Goal: Communication & Community: Answer question/provide support

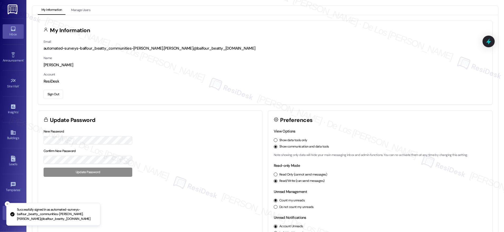
click at [12, 29] on icon at bounding box center [13, 29] width 6 height 6
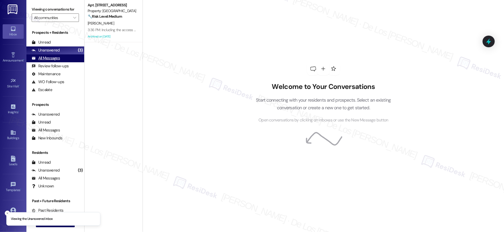
click at [60, 58] on div "All Messages (undefined)" at bounding box center [55, 58] width 58 height 8
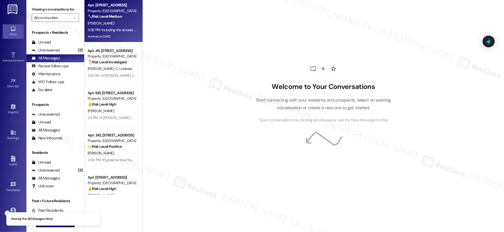
click at [115, 8] on div "Property: [GEOGRAPHIC_DATA]" at bounding box center [112, 11] width 49 height 6
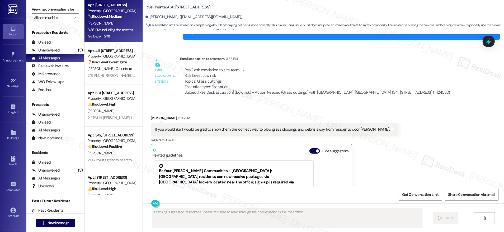
scroll to position [3092, 0]
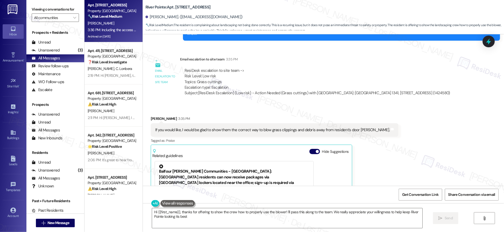
type textarea "Hi {{first_name}}, thanks for offering to show the crew how to properly use the…"
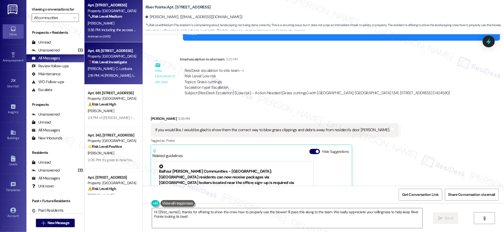
click at [124, 74] on div "2:19 PM: Hi [PERSON_NAME], thank you for bringing this to our attention. I’m so…" at bounding box center [425, 75] width 675 height 5
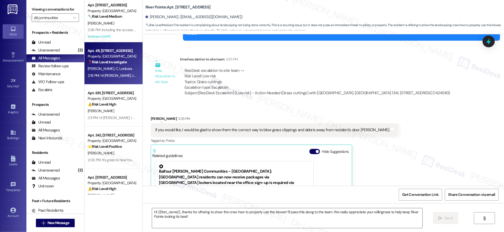
type textarea "Fetching suggested responses. Please feel free to read through the conversation…"
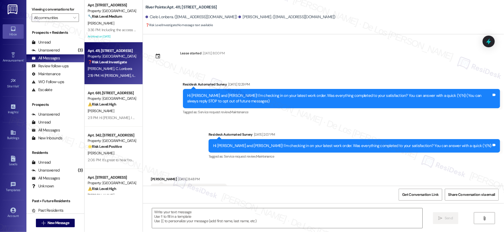
scroll to position [1879, 0]
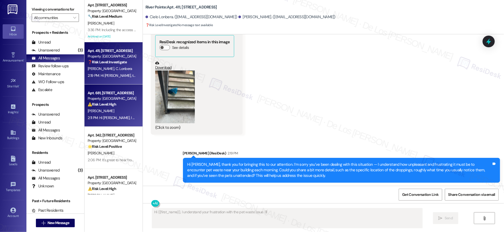
type textarea "Hi {{first_name}}, I understand your frustration with the pet waste issue. I'll"
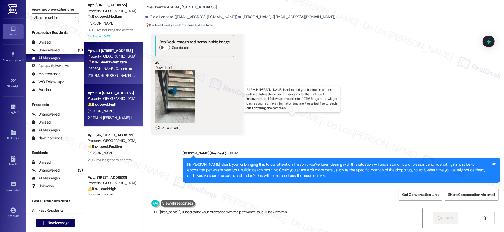
click at [112, 120] on div "2:11 PM: Hi [PERSON_NAME], I understand your frustration with the delayed dishw…" at bounding box center [312, 117] width 448 height 5
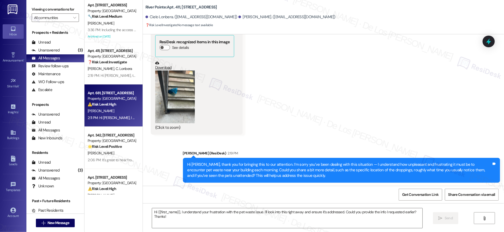
type textarea "Fetching suggested responses. Please feel free to read through the conversation…"
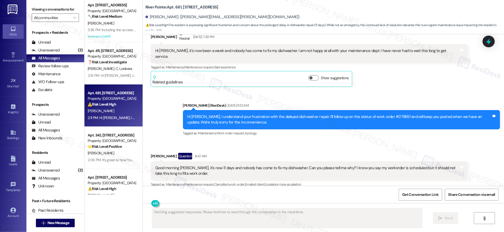
scroll to position [1778, 0]
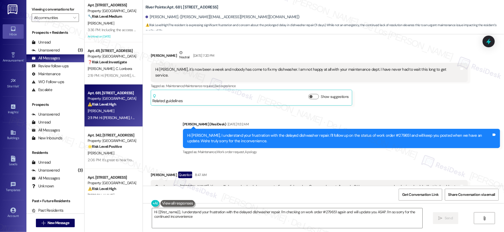
type textarea "Hi {{first_name}}, I understand your frustration with the delayed dishwasher re…"
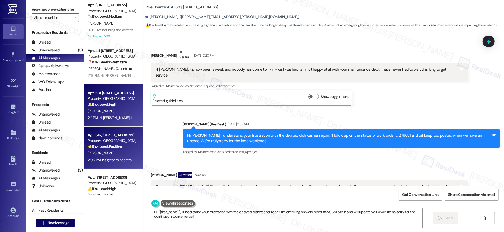
click at [120, 154] on div "[PERSON_NAME]" at bounding box center [112, 153] width 50 height 7
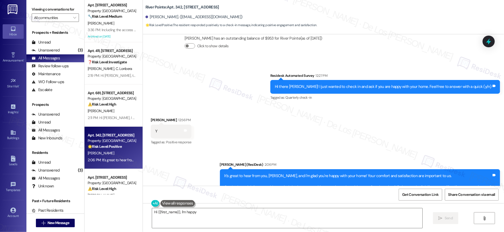
scroll to position [425, 0]
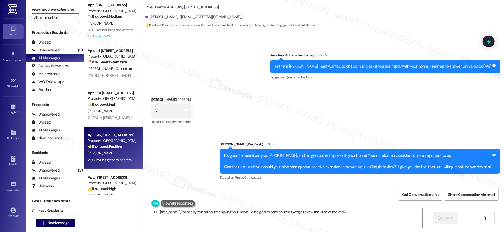
type textarea "Hi {{first_name}}, I'm happy to hear you're enjoying your home! I'd be glad to …"
click at [106, 202] on div "Apt. 1341, [STREET_ADDRESS] Property: River Pointe 🔧 Risk Level: Medium The res…" at bounding box center [113, 116] width 58 height 232
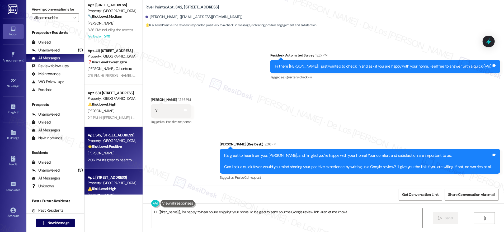
click at [113, 189] on div "⚠️ Risk Level: High The resident reports that their AC has not been serviced fo…" at bounding box center [112, 189] width 49 height 6
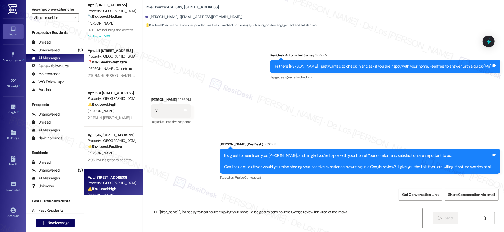
type textarea "Fetching suggested responses. Please feel free to read through the conversation…"
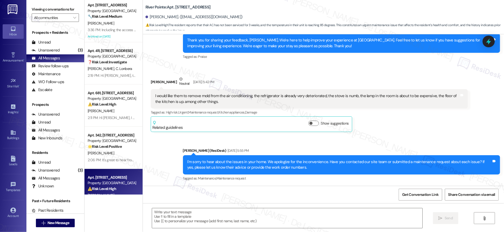
scroll to position [2387, 0]
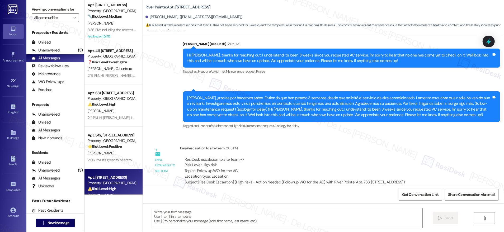
type textarea "Fetching suggested responses. Please feel free to read through the conversation…"
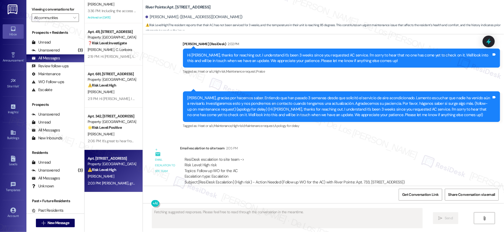
scroll to position [59, 0]
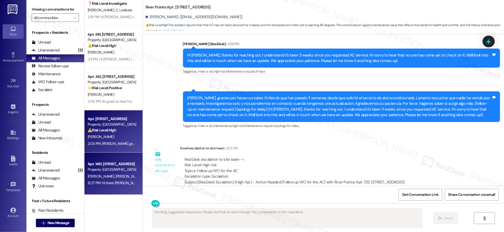
click at [118, 166] on div "Apt. 1451, [STREET_ADDRESS]" at bounding box center [112, 164] width 49 height 6
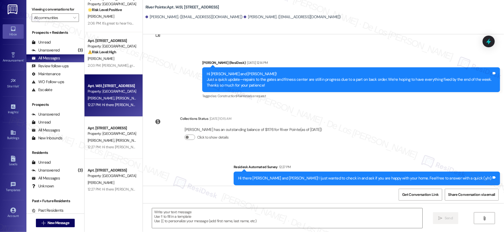
scroll to position [135, 0]
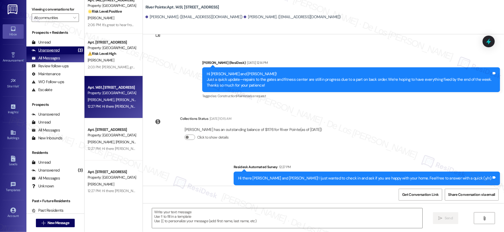
click at [77, 50] on div "(3)" at bounding box center [81, 50] width 8 height 8
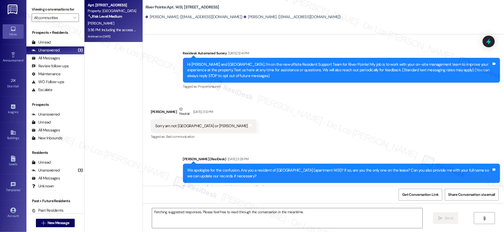
click at [123, 6] on div "Apt. [STREET_ADDRESS]" at bounding box center [112, 5] width 49 height 6
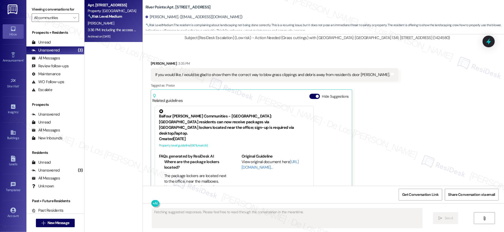
scroll to position [3147, 0]
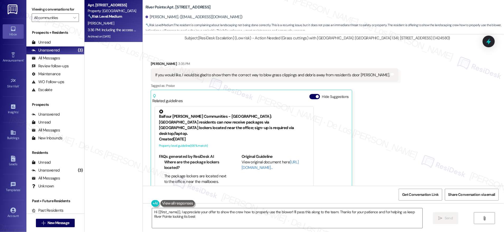
type textarea "Hi {{first_name}}, I appreciate your offer to show the crew how to properly use…"
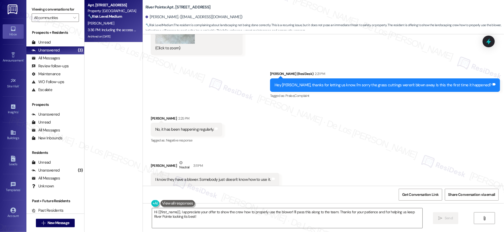
scroll to position [2800, 0]
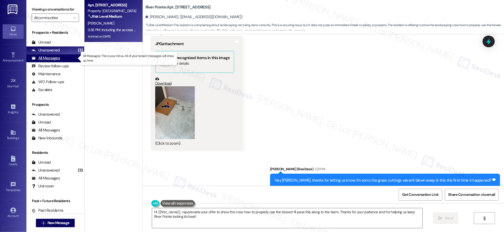
click at [49, 57] on div "All Messages" at bounding box center [46, 58] width 28 height 6
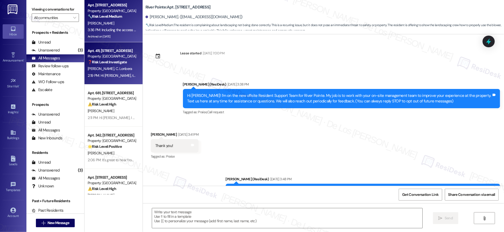
click at [119, 62] on strong "❓ Risk Level: Investigate" at bounding box center [107, 62] width 39 height 5
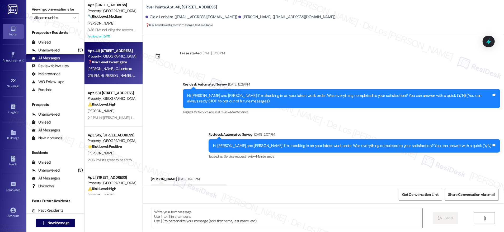
scroll to position [1879, 0]
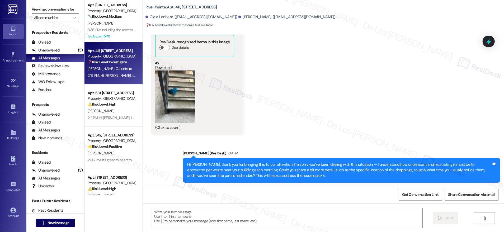
type textarea "Fetching suggested responses. Please feel free to read through the conversation…"
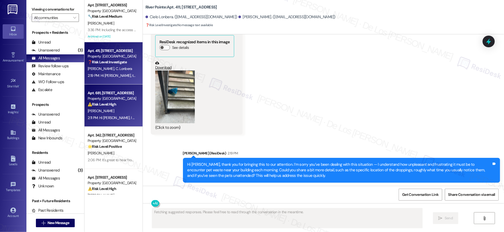
click at [125, 108] on div "[PERSON_NAME]" at bounding box center [112, 111] width 50 height 7
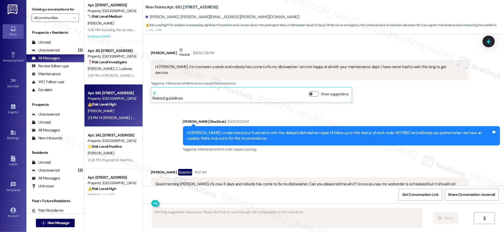
scroll to position [1888, 0]
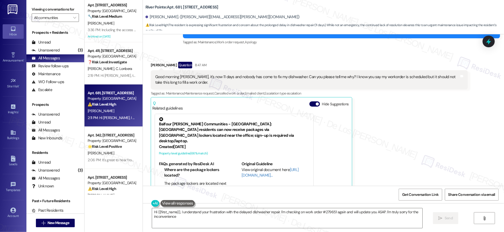
type textarea "Hi {{first_name}}, I understand your frustration with the delayed dishwasher re…"
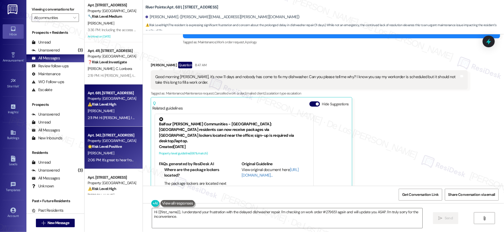
click at [118, 162] on div "2:06 PM: It's great to hear from you, [PERSON_NAME], and I'm glad you're happy …" at bounding box center [323, 160] width 470 height 5
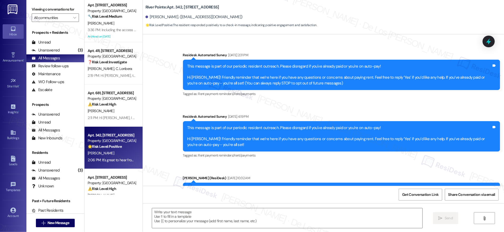
type textarea "Fetching suggested responses. Please feel free to read through the conversation…"
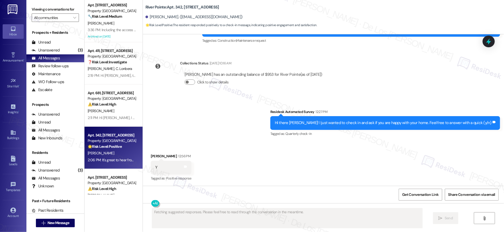
scroll to position [369, 0]
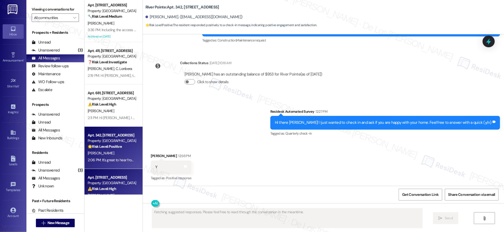
click at [107, 179] on div "Apt. [STREET_ADDRESS]" at bounding box center [112, 178] width 49 height 6
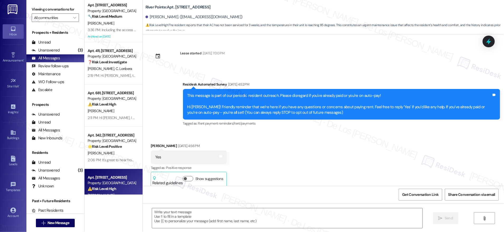
scroll to position [2387, 0]
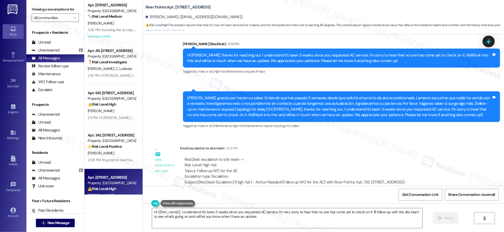
type textarea "Hi {{first_name}}, I understand it's been 3 weeks since you requested AC servic…"
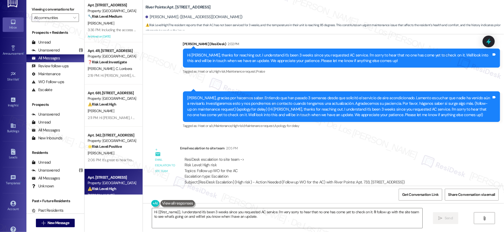
scroll to position [17, 0]
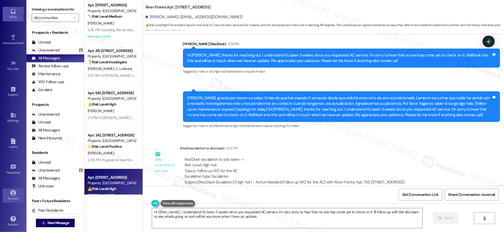
click at [9, 192] on link "Account" at bounding box center [13, 195] width 21 height 14
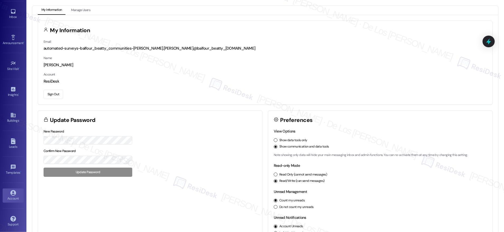
drag, startPoint x: 51, startPoint y: 95, endPoint x: 54, endPoint y: 95, distance: 2.7
click at [52, 95] on button "Sign Out" at bounding box center [54, 94] width 20 height 9
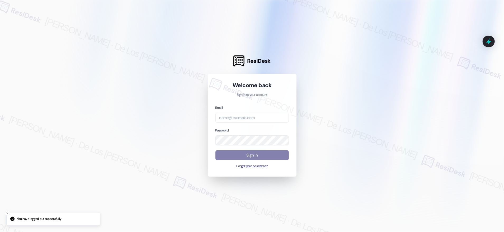
type input "automated-surveys-home_now_properties-[PERSON_NAME].[PERSON_NAME]@home_now_[DOM…"
